Goal: Task Accomplishment & Management: Use online tool/utility

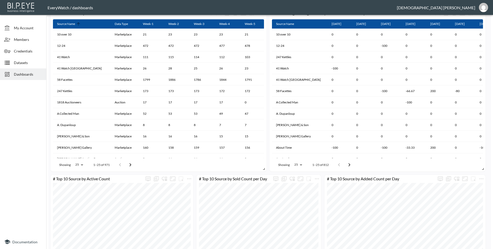
scroll to position [405, 0]
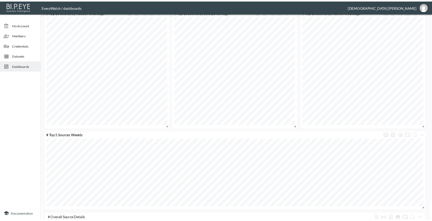
scroll to position [0, 0]
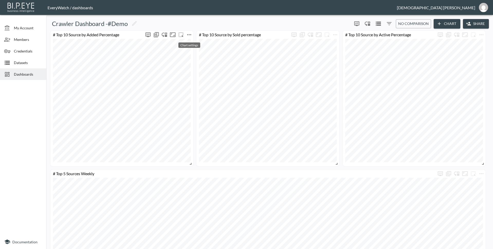
click at [190, 35] on icon "more" at bounding box center [189, 35] width 6 height 6
click at [485, 35] on div at bounding box center [246, 124] width 493 height 249
click at [482, 35] on icon "more" at bounding box center [481, 35] width 6 height 6
click at [477, 42] on li "Edit" at bounding box center [467, 44] width 40 height 9
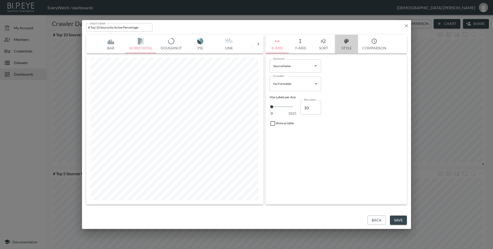
click at [346, 45] on button "Style" at bounding box center [346, 44] width 23 height 18
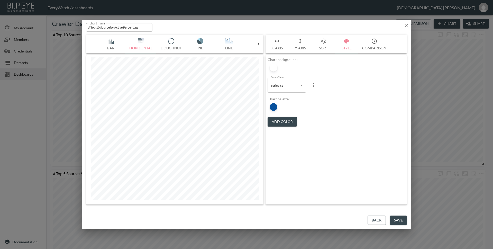
click at [325, 41] on icon "button" at bounding box center [323, 41] width 6 height 6
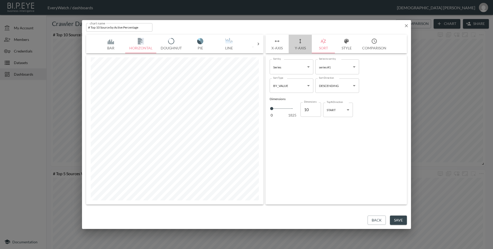
click at [298, 45] on button "Y-Axis" at bounding box center [299, 44] width 23 height 18
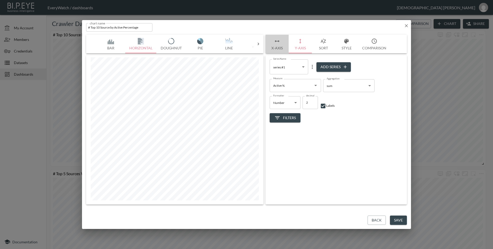
click at [285, 46] on button "X-Axis" at bounding box center [276, 44] width 23 height 18
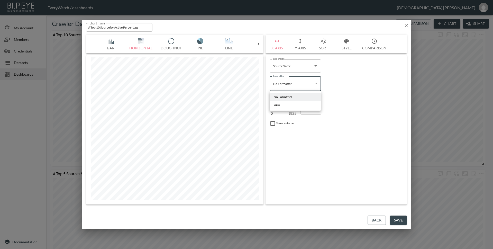
click at [306, 85] on body "BI.P.EYE, Interactive Analytics Dashboards - app EveryWatch / dashboards [PERSO…" at bounding box center [246, 124] width 493 height 249
click at [311, 87] on div at bounding box center [246, 124] width 493 height 249
click at [311, 86] on body "BI.P.EYE, Interactive Analytics Dashboards - app EveryWatch / dashboards [PERSO…" at bounding box center [246, 124] width 493 height 249
click at [344, 45] on div at bounding box center [246, 124] width 493 height 249
click at [344, 45] on button "Style" at bounding box center [346, 44] width 23 height 18
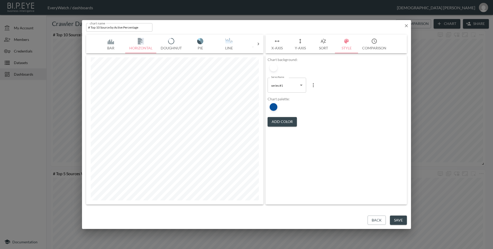
click at [283, 46] on button "X-Axis" at bounding box center [276, 44] width 23 height 18
click at [304, 84] on body "BI.P.EYE, Interactive Analytics Dashboards - app EveryWatch / dashboards [PERSO…" at bounding box center [246, 124] width 493 height 249
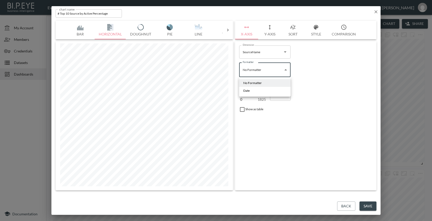
scroll to position [169, 0]
click at [200, 12] on div at bounding box center [216, 110] width 432 height 221
